Goal: Transaction & Acquisition: Purchase product/service

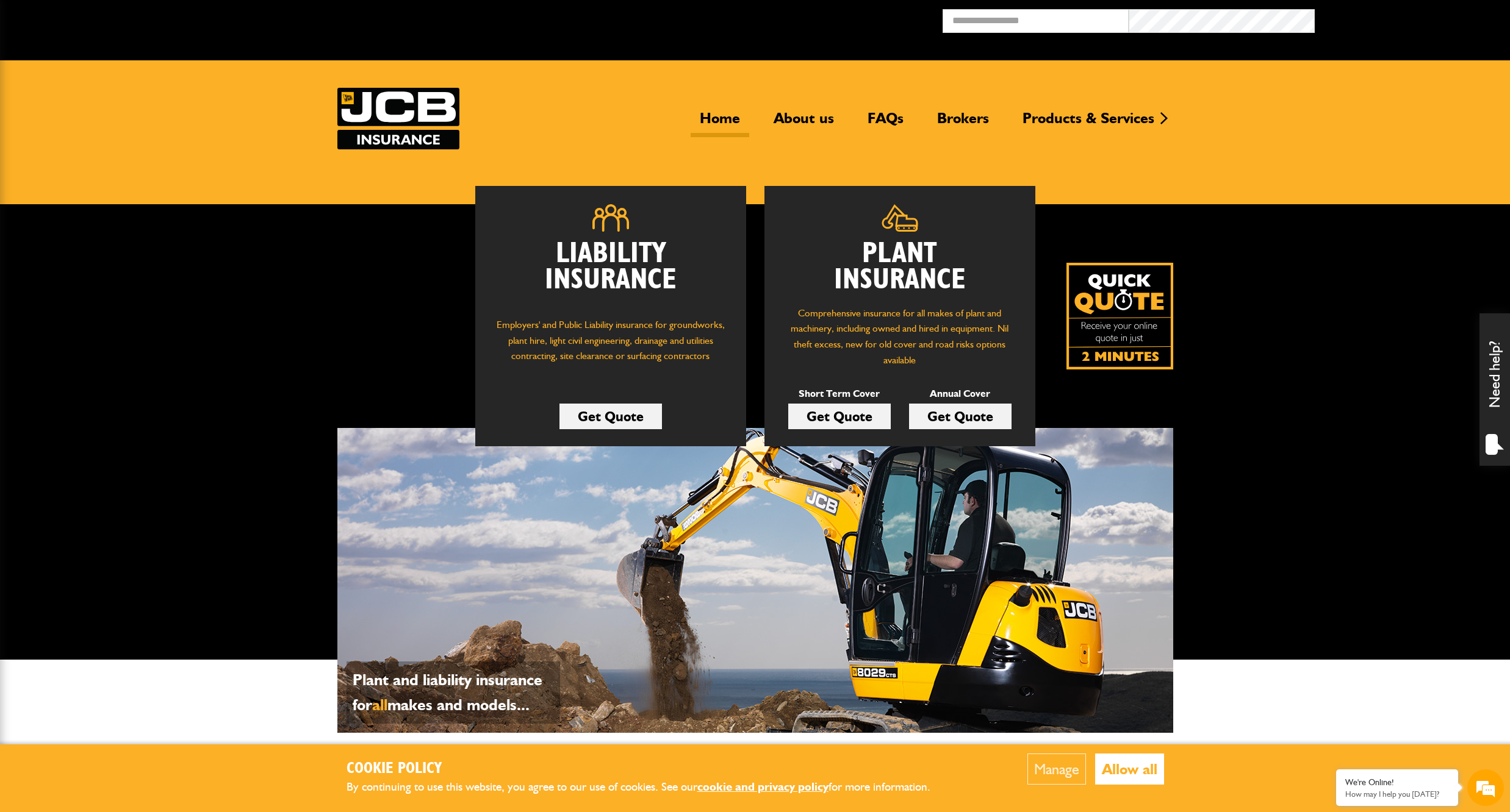
click at [831, 408] on link "Get Quote" at bounding box center [840, 416] width 103 height 26
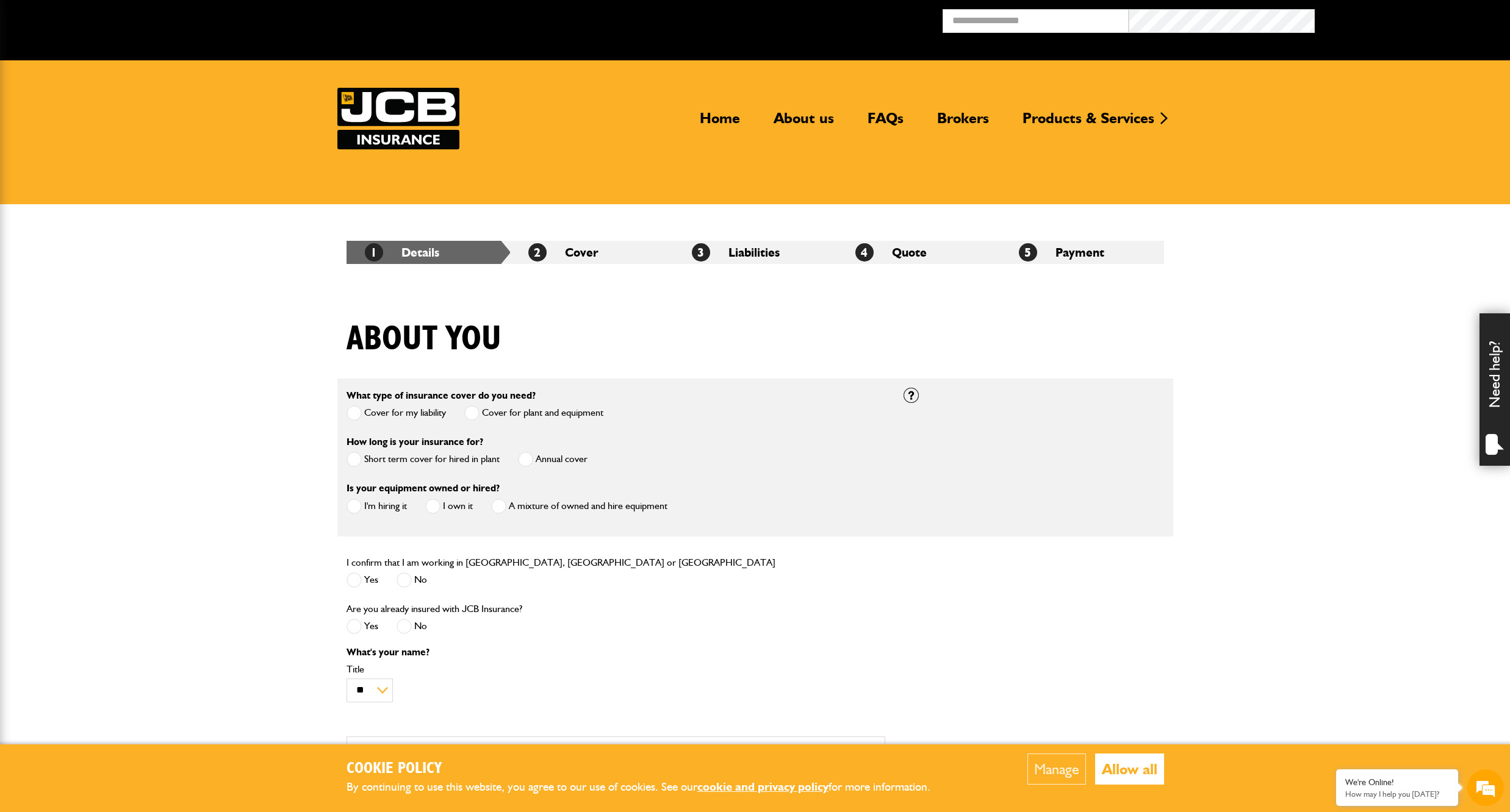
click at [356, 460] on span at bounding box center [354, 459] width 15 height 15
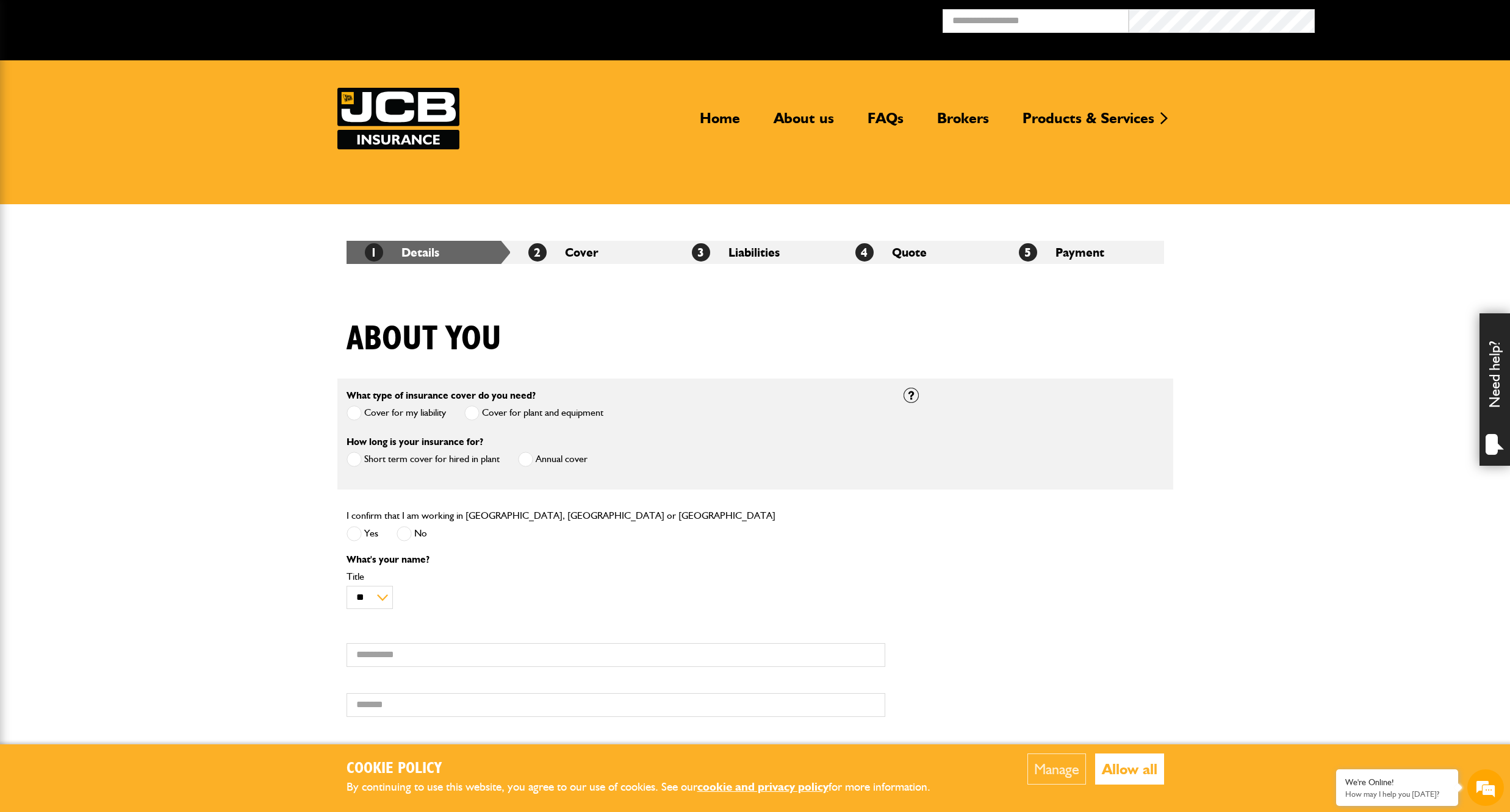
click at [354, 534] on span at bounding box center [354, 534] width 15 height 15
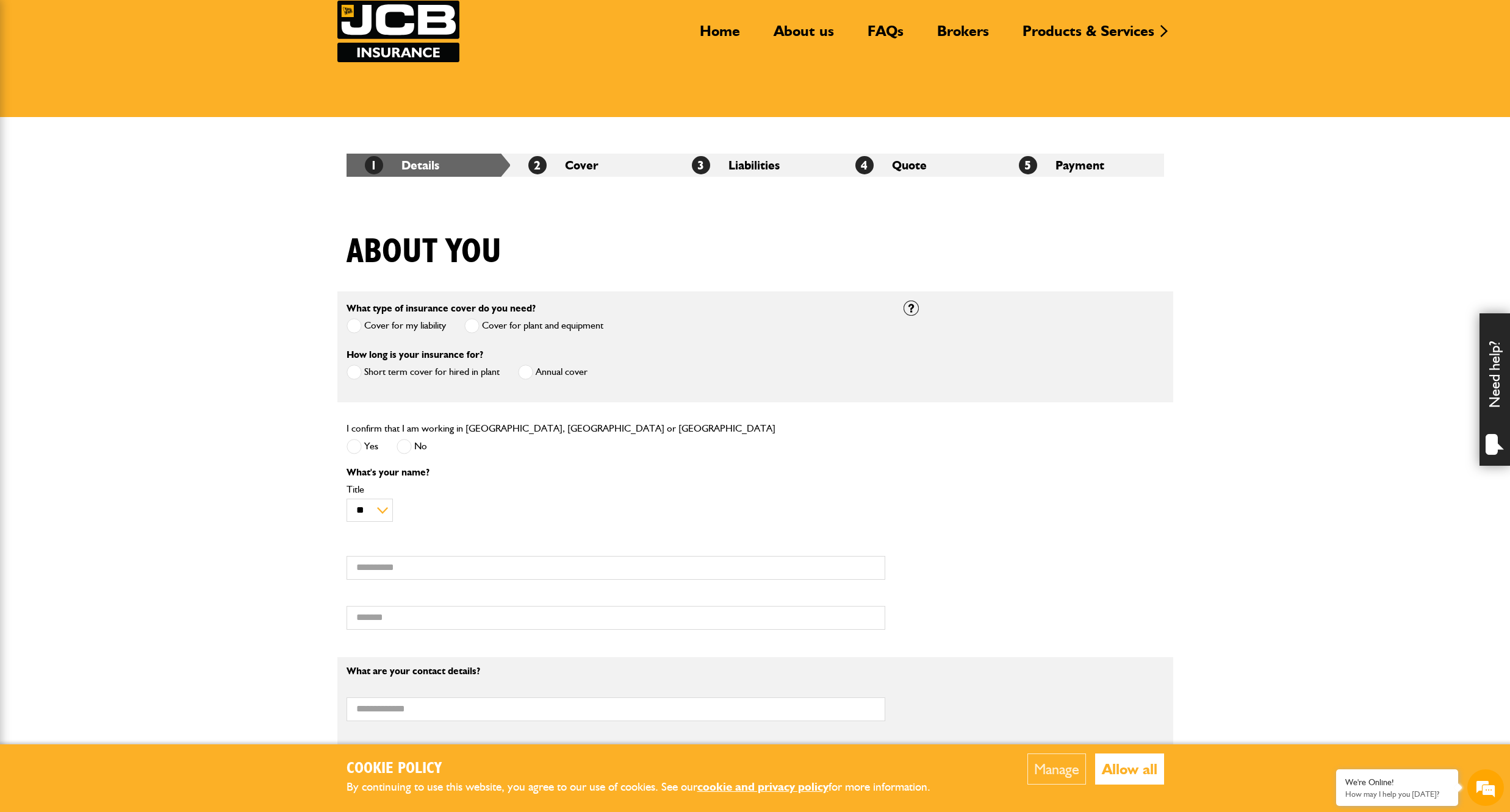
scroll to position [488, 0]
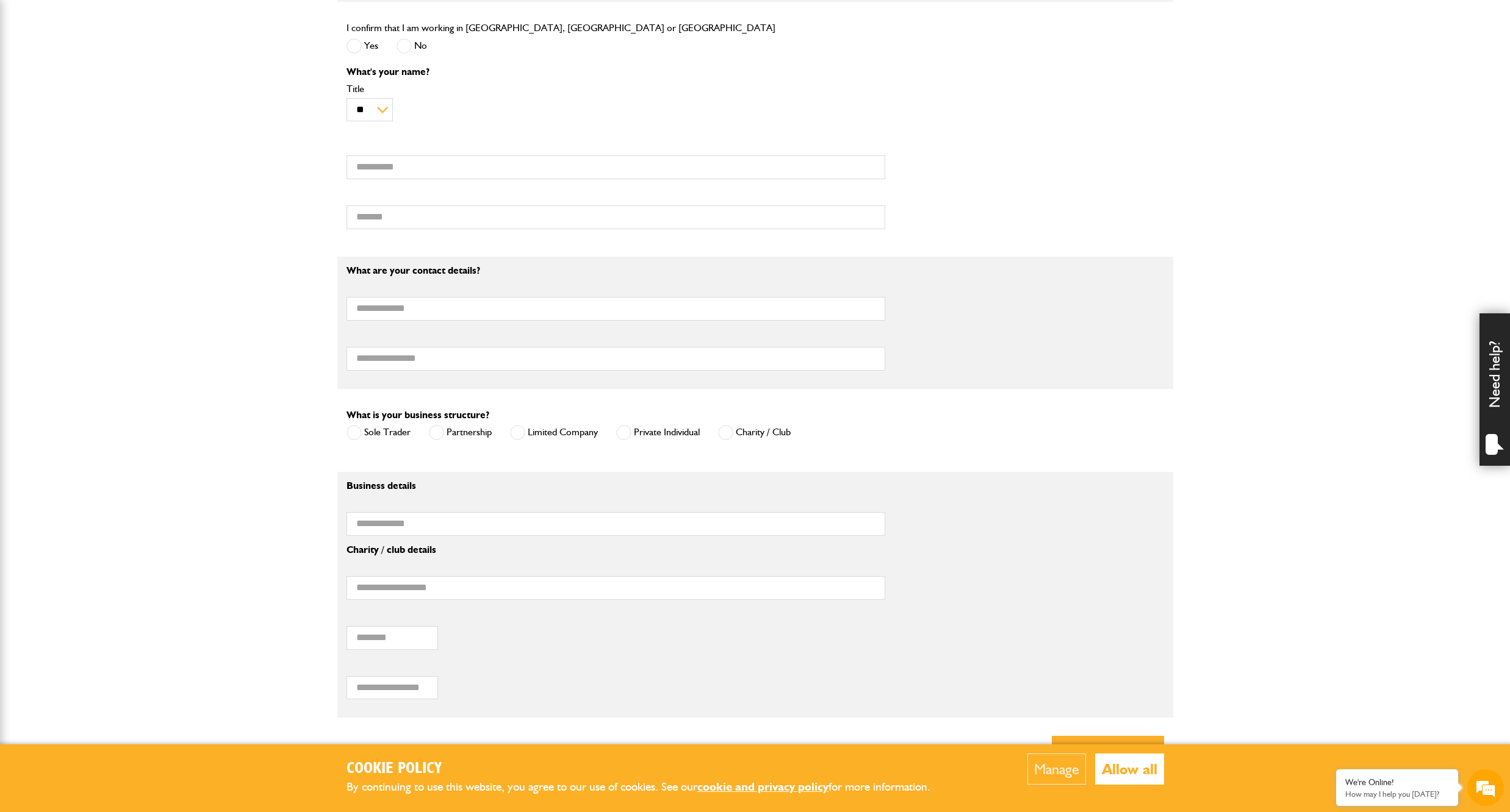
click at [350, 436] on span at bounding box center [354, 432] width 15 height 15
type input "*"
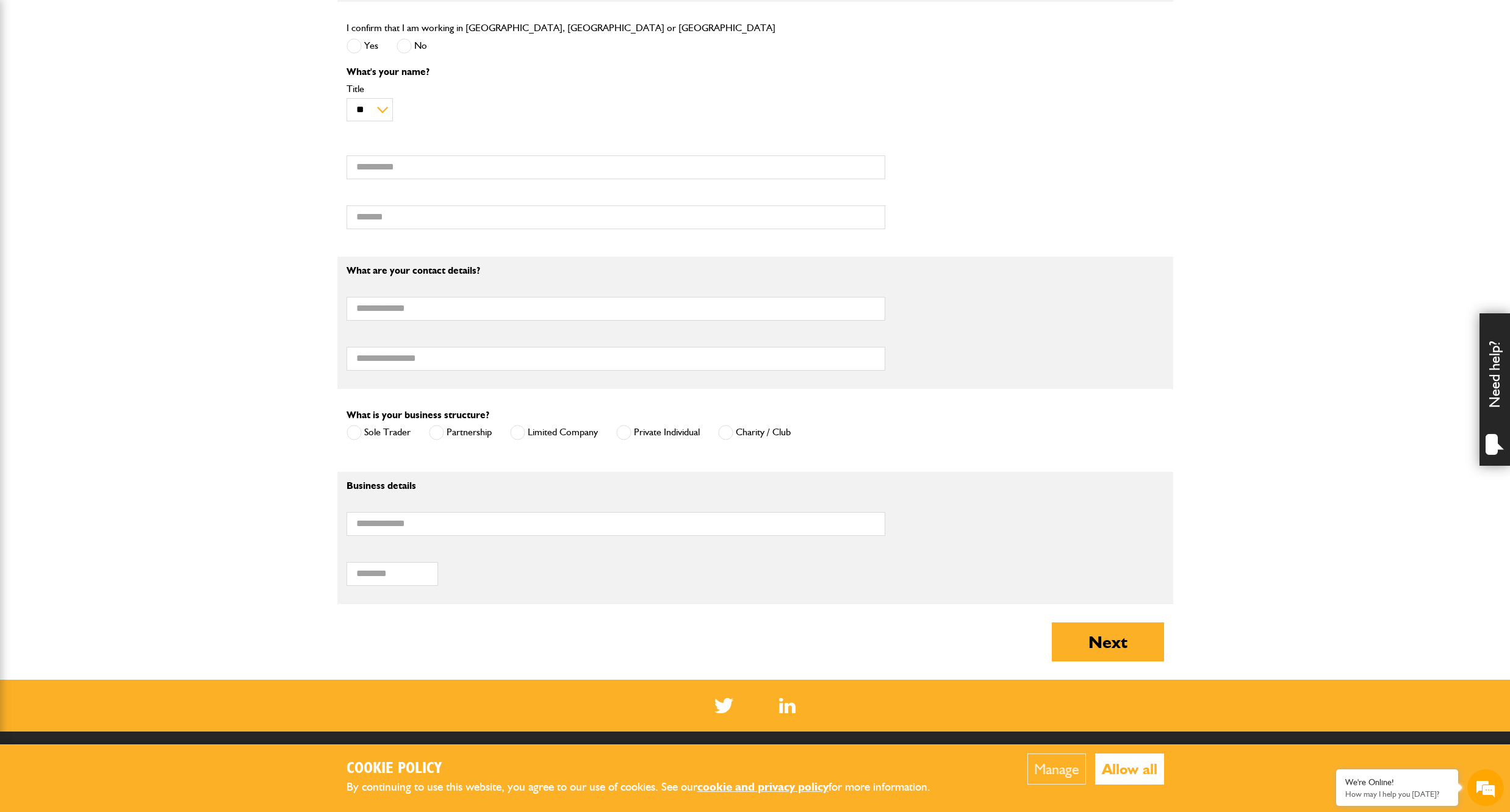
click at [438, 433] on span at bounding box center [436, 432] width 15 height 15
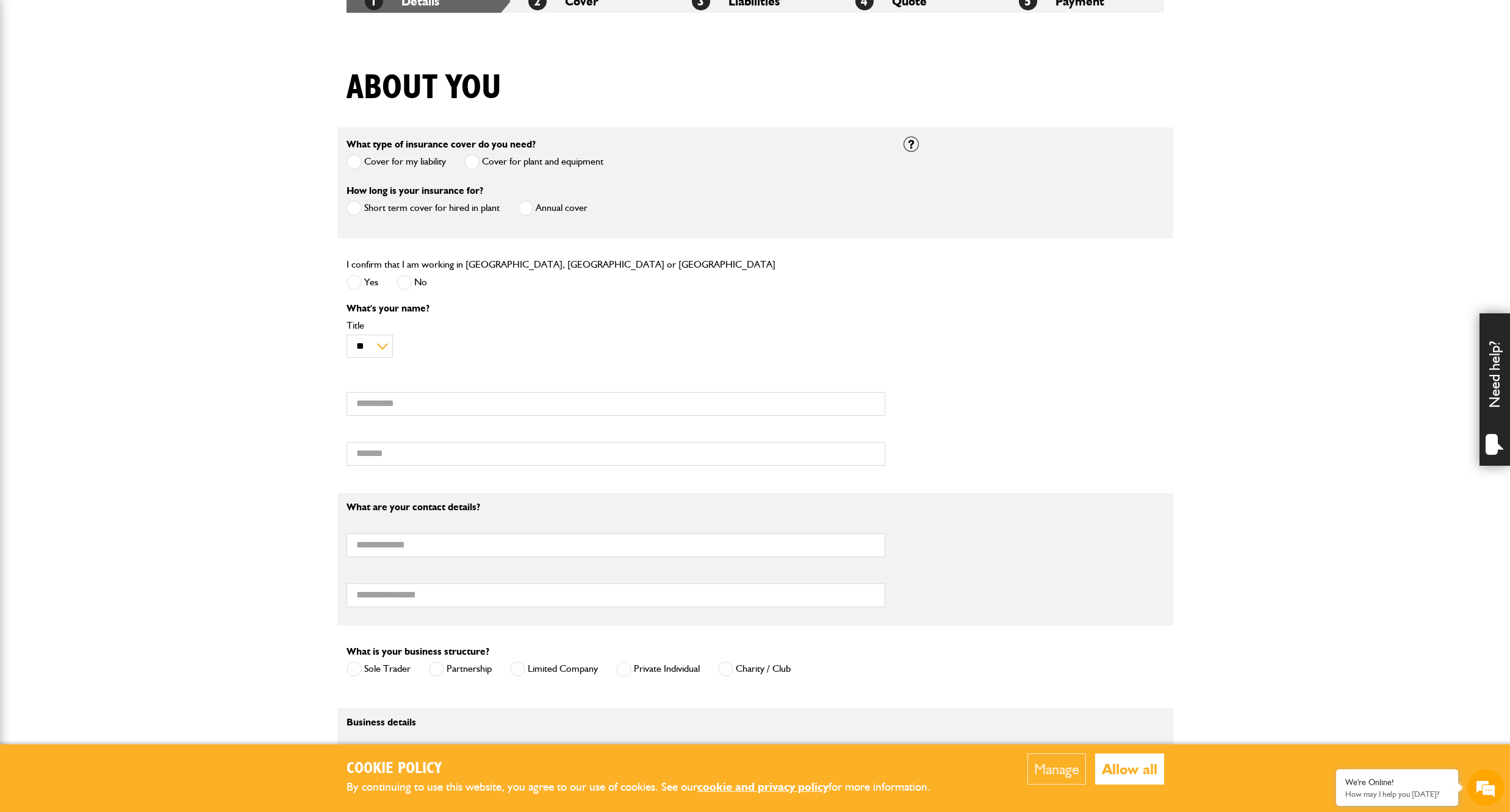
scroll to position [0, 0]
